Goal: Information Seeking & Learning: Find specific fact

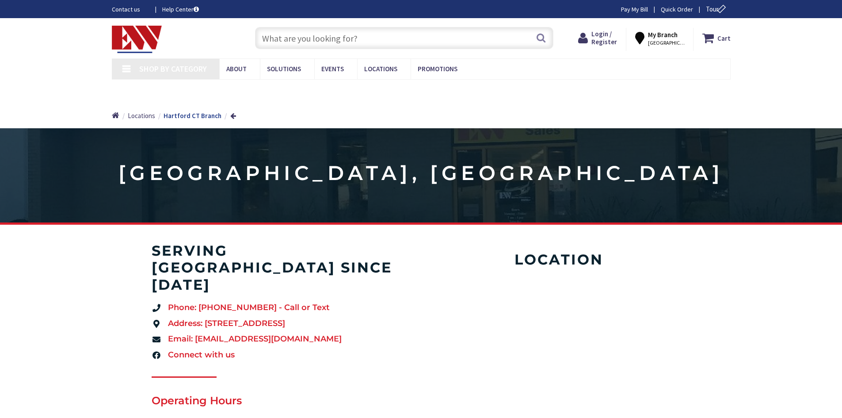
type input "[MEDICAL_DATA] opposite [GEOGRAPHIC_DATA], [GEOGRAPHIC_DATA], [GEOGRAPHIC_DATA]"
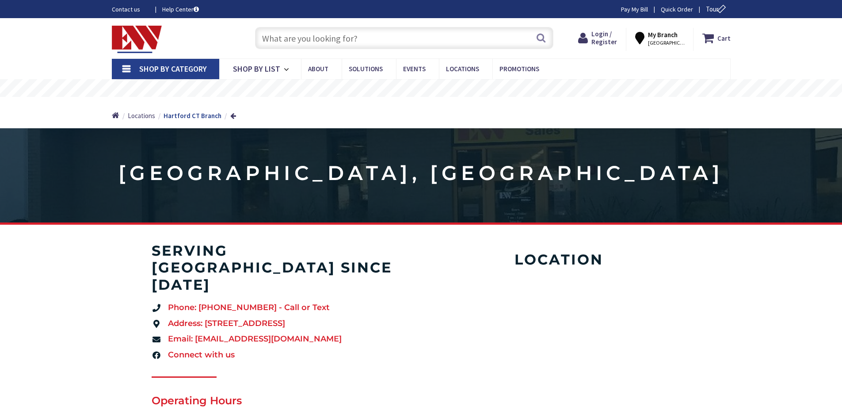
click at [340, 31] on input "text" at bounding box center [404, 38] width 298 height 22
paste input "LPJ-40-SP"
type input "LPJ-40-SP"
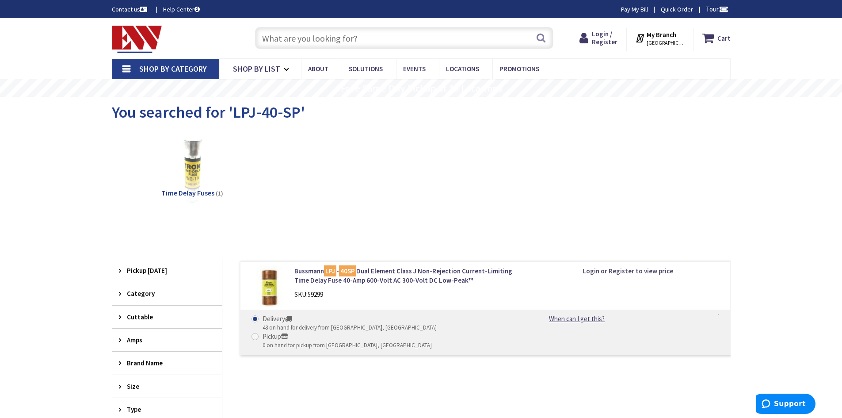
click at [666, 270] on strong "Login or Register to view price" at bounding box center [628, 271] width 91 height 8
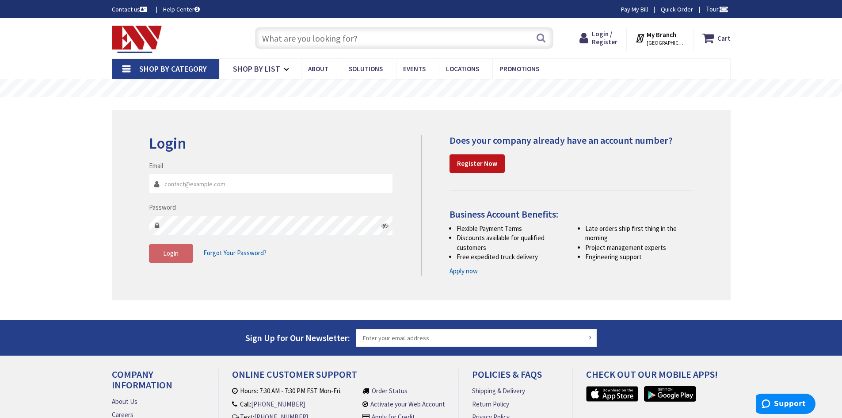
click at [213, 188] on input "Email" at bounding box center [271, 184] width 245 height 20
type input "[EMAIL_ADDRESS][DOMAIN_NAME]"
click at [164, 253] on span "Login" at bounding box center [170, 253] width 15 height 8
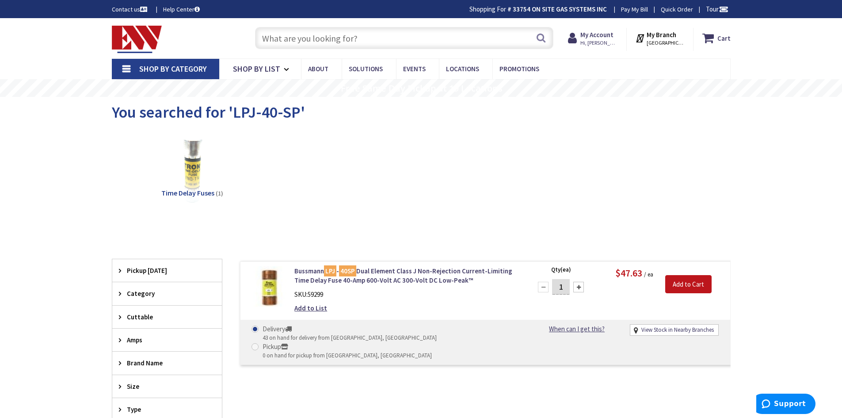
click at [347, 39] on input "text" at bounding box center [404, 38] width 298 height 22
paste input "H2-KIT-30-WH"
type input "H2-KIT-30-WH"
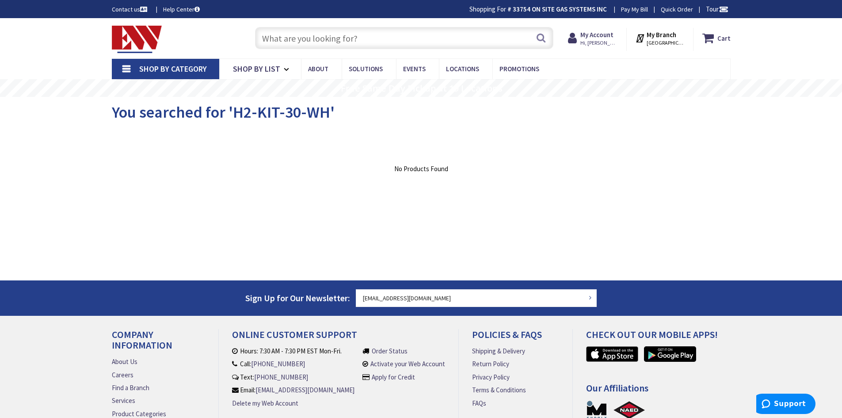
click at [328, 46] on input "text" at bounding box center [404, 38] width 298 height 22
paste input "LP7-18-30A"
type input "LP7-18-30A"
click at [321, 28] on input "text" at bounding box center [404, 38] width 298 height 22
paste input "ARL LPCG-50"
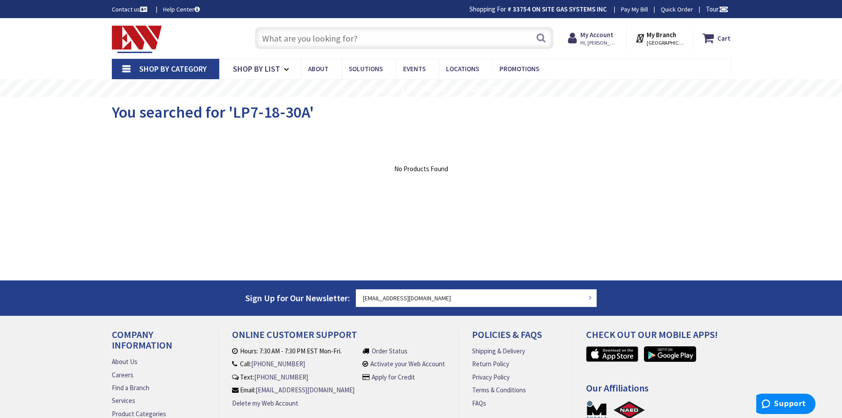
type input "ARL LPCG-50"
